Goal: Find specific page/section: Find specific page/section

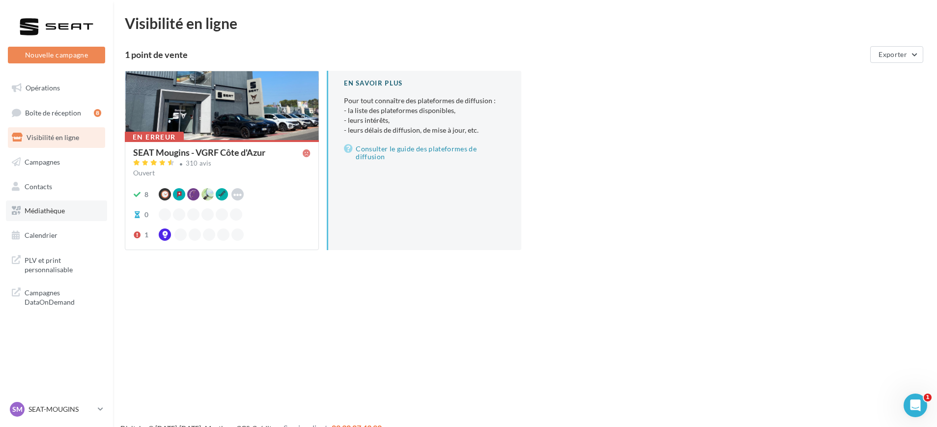
click at [48, 213] on span "Médiathèque" at bounding box center [45, 210] width 40 height 8
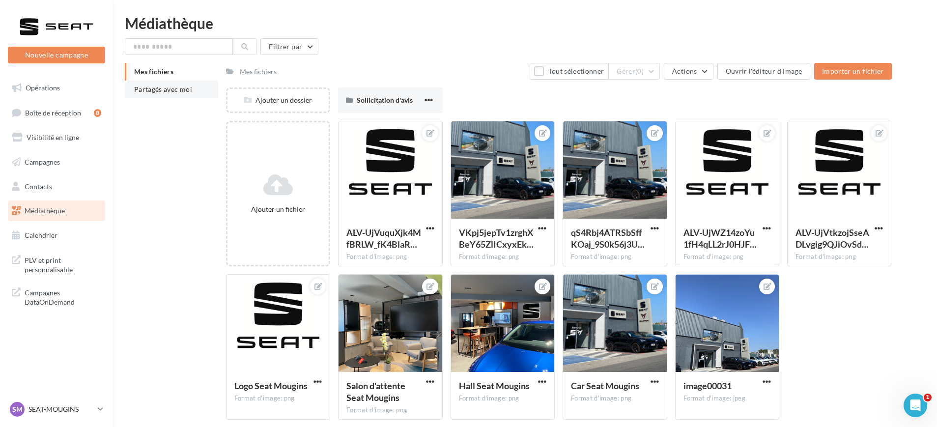
click at [175, 87] on span "Partagés avec moi" at bounding box center [163, 89] width 58 height 8
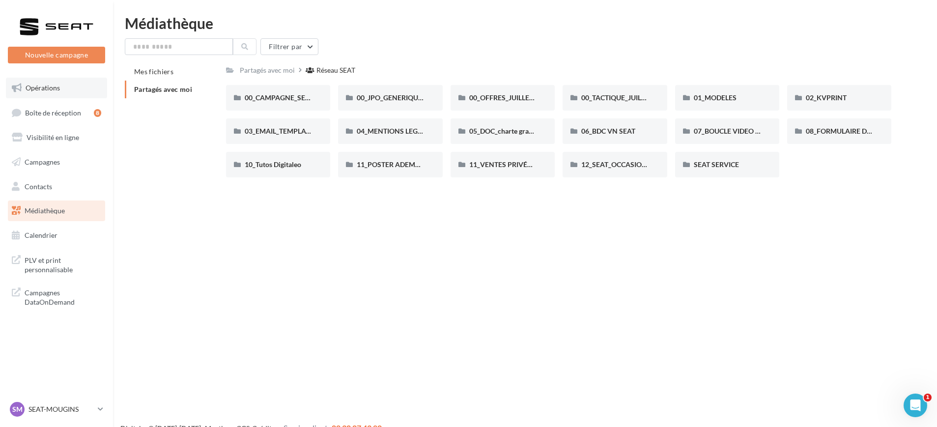
click at [83, 90] on link "Opérations" at bounding box center [56, 88] width 101 height 21
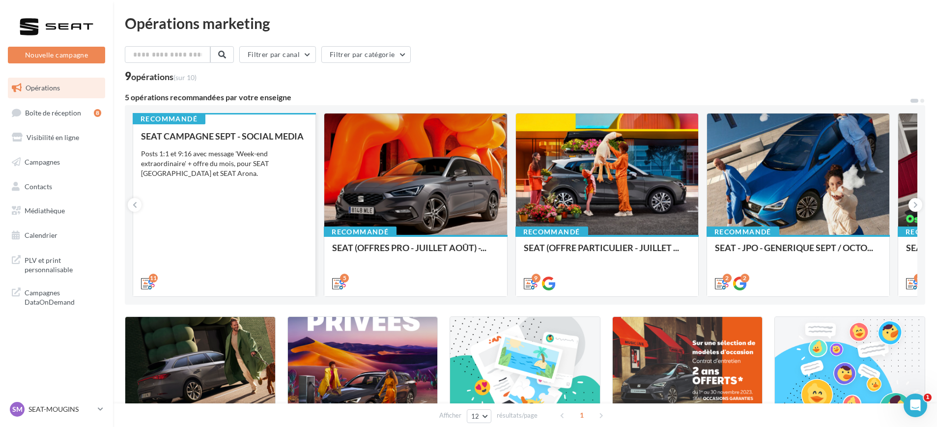
click at [214, 202] on div "SEAT CAMPAGNE SEPT - SOCIAL MEDIA Posts 1:1 et 9:16 avec message 'Week-end extr…" at bounding box center [224, 209] width 167 height 156
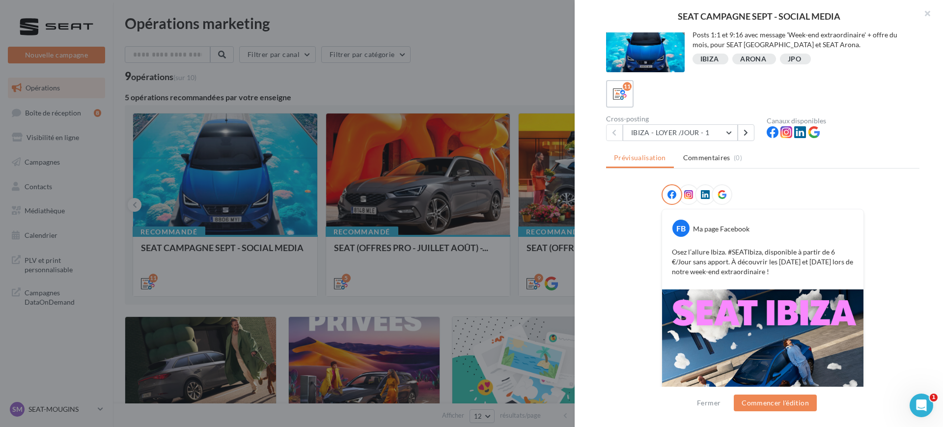
scroll to position [73, 0]
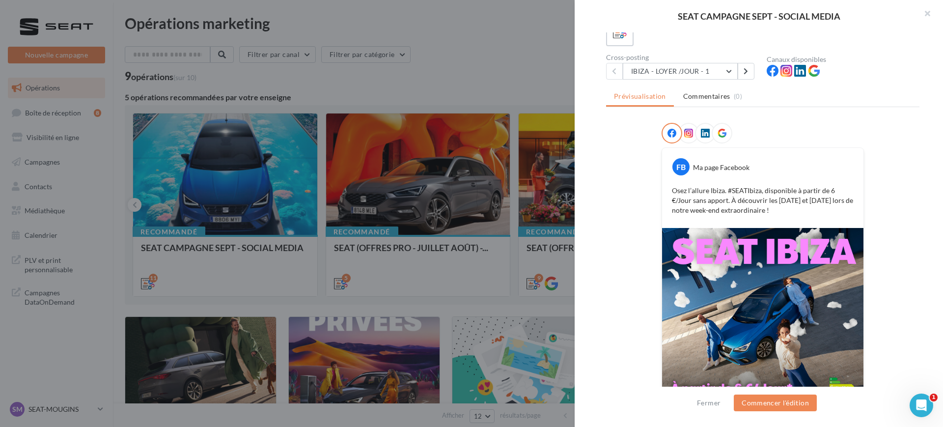
drag, startPoint x: 707, startPoint y: 193, endPoint x: 803, endPoint y: 214, distance: 98.0
click at [803, 214] on p "Osez l’allure Ibiza. #SEATIbiza, disponible à partir de 6 €/Jour sans apport. À…" at bounding box center [763, 200] width 182 height 29
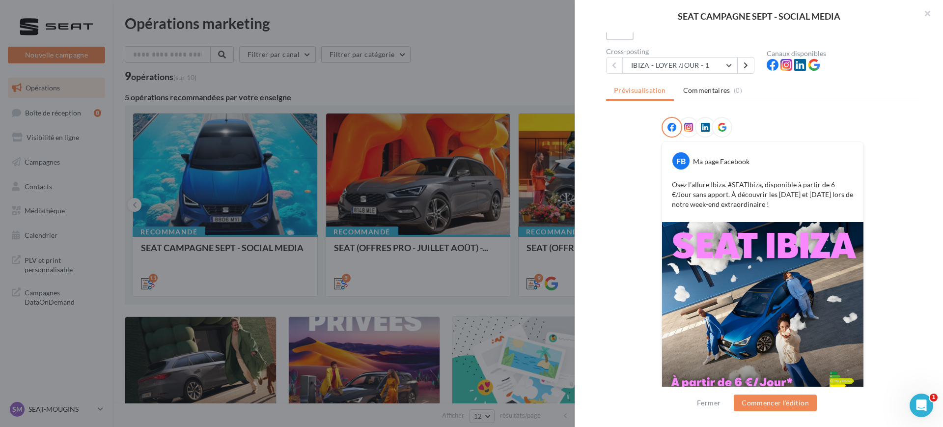
scroll to position [0, 0]
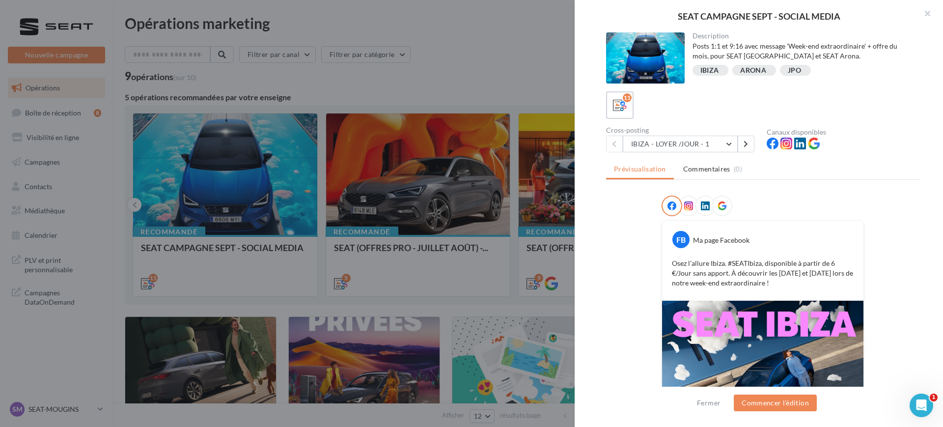
click at [640, 161] on ul "Prévisualisation Commentaires (0)" at bounding box center [762, 170] width 313 height 20
click at [646, 141] on button "IBIZA - LOYER /JOUR - 1" at bounding box center [680, 144] width 115 height 17
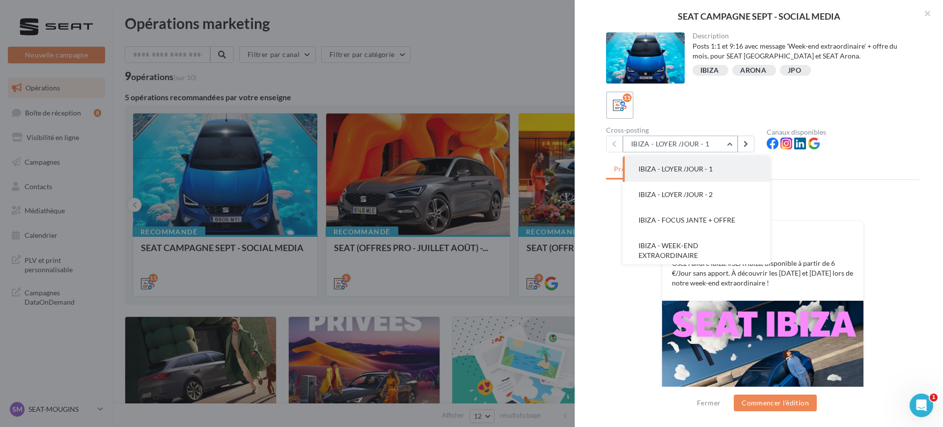
scroll to position [123, 0]
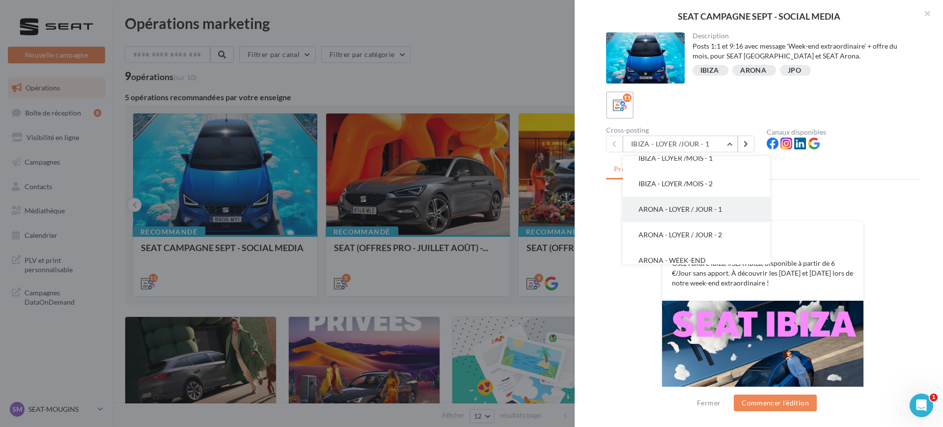
click at [680, 202] on button "ARONA - LOYER / JOUR - 1" at bounding box center [696, 209] width 147 height 26
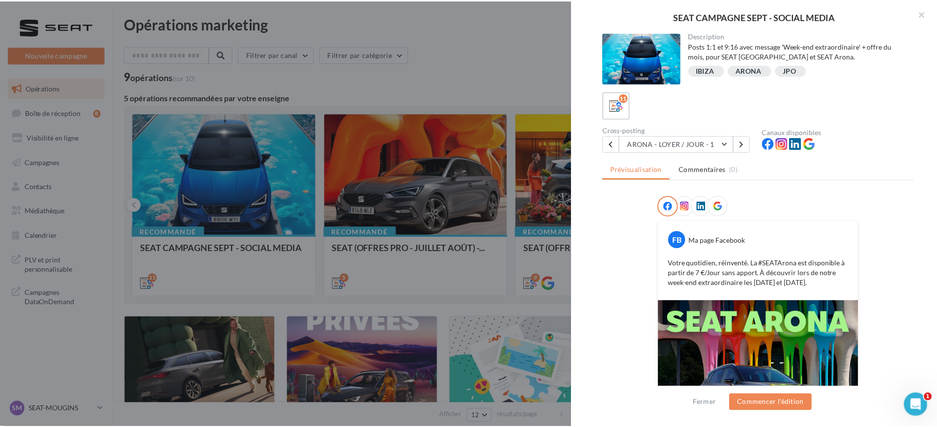
scroll to position [120, 0]
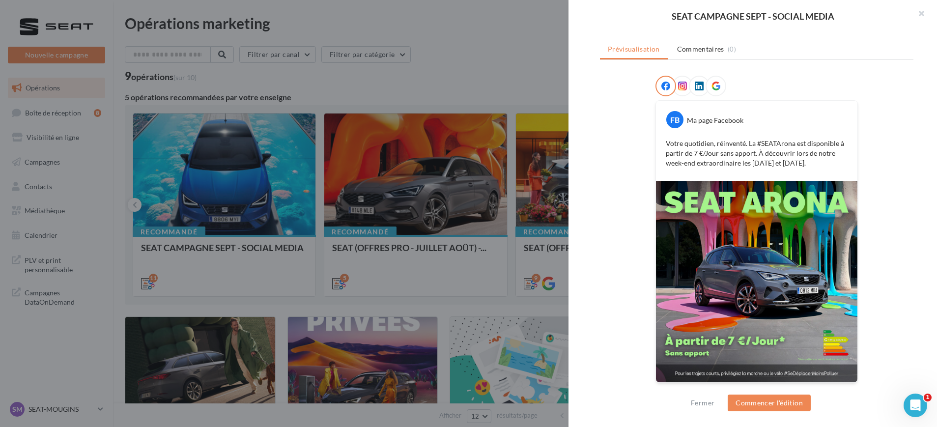
click at [521, 31] on div at bounding box center [468, 213] width 937 height 427
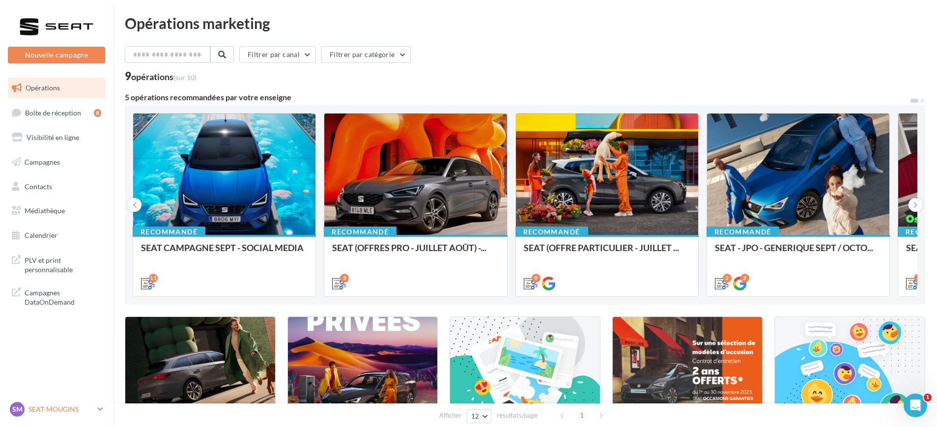
click at [102, 410] on icon at bounding box center [100, 409] width 5 height 8
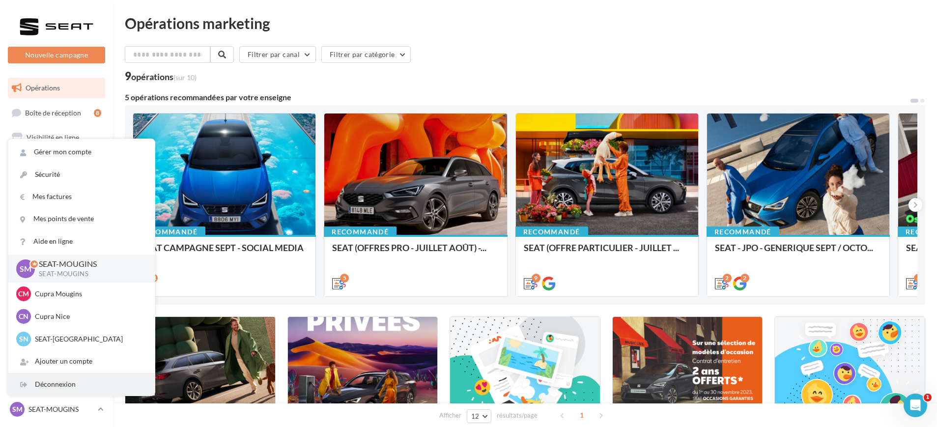
click at [81, 383] on div "Déconnexion" at bounding box center [81, 384] width 146 height 22
